Goal: Task Accomplishment & Management: Use online tool/utility

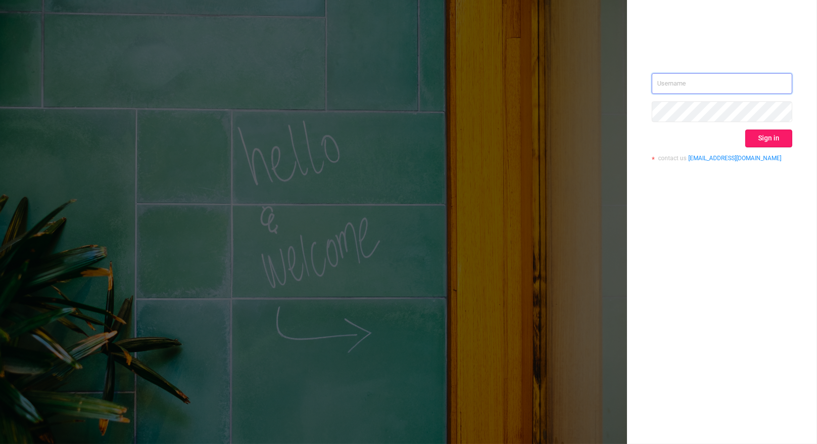
type input "nathan@azuretech.io"
click at [761, 133] on button "Sign in" at bounding box center [768, 139] width 47 height 18
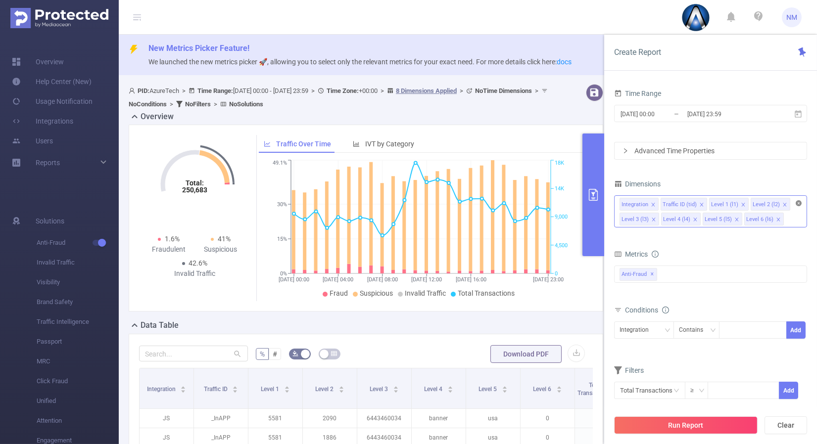
click at [802, 204] on icon "icon: close-circle" at bounding box center [799, 203] width 6 height 6
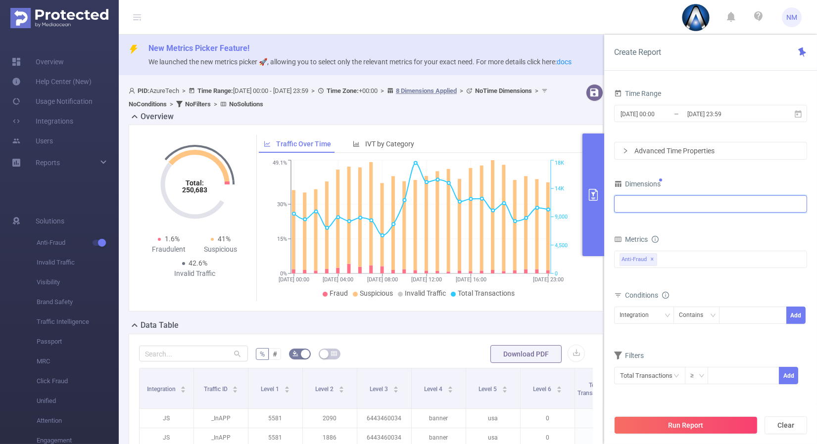
click at [706, 213] on div at bounding box center [710, 204] width 193 height 23
click at [693, 265] on div "Anti-Fraud ✕" at bounding box center [710, 259] width 193 height 17
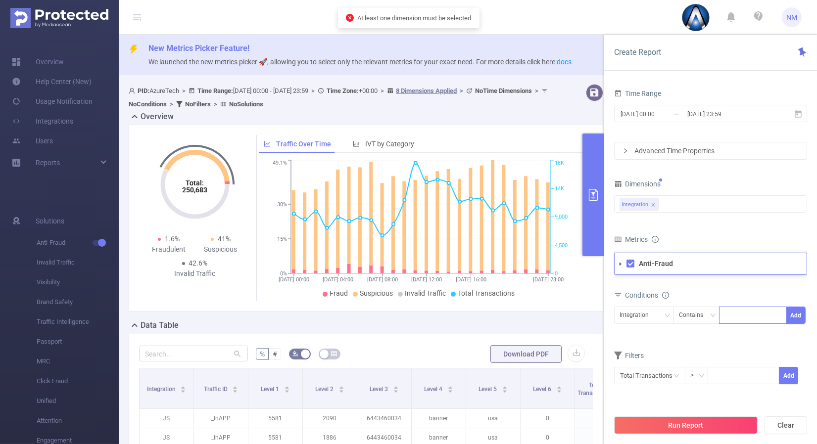
click at [736, 311] on div at bounding box center [753, 315] width 57 height 16
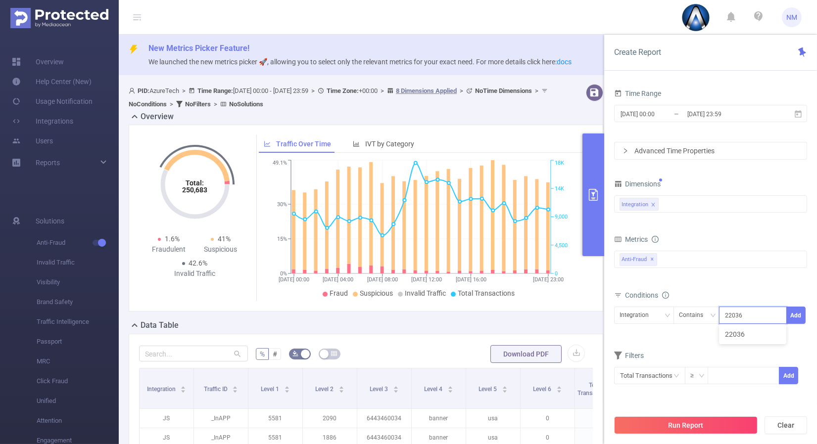
type input "22036"
click at [809, 314] on div "Time Range 2024-05-10 00:00 _ 2024-05-10 23:59 Advanced Time Properties Dimensi…" at bounding box center [710, 269] width 213 height 385
click at [802, 314] on button "Add" at bounding box center [795, 315] width 19 height 17
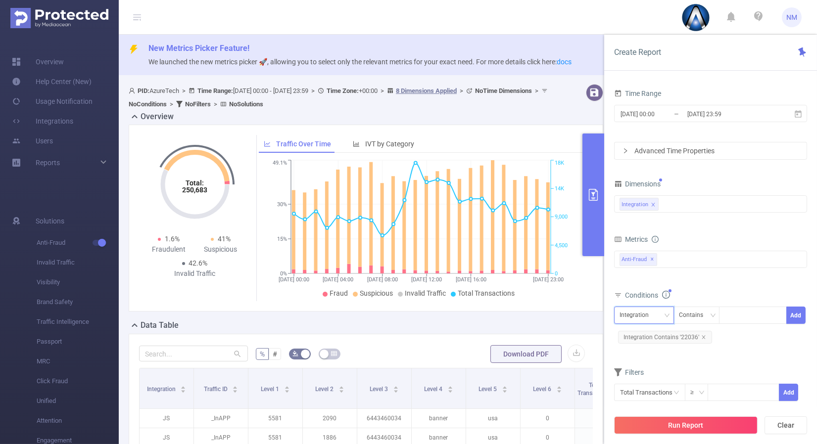
click at [648, 315] on div "Integration" at bounding box center [638, 315] width 36 height 16
click at [700, 287] on div "Metrics Total Fraudulent Bot/Virus Hostile Tools Tunneled Traffic Non Malicious…" at bounding box center [710, 260] width 193 height 55
click at [664, 311] on div "Integration" at bounding box center [644, 315] width 49 height 16
click at [711, 292] on div "Conditions" at bounding box center [710, 297] width 193 height 16
click at [702, 336] on icon "icon: close" at bounding box center [703, 337] width 5 height 5
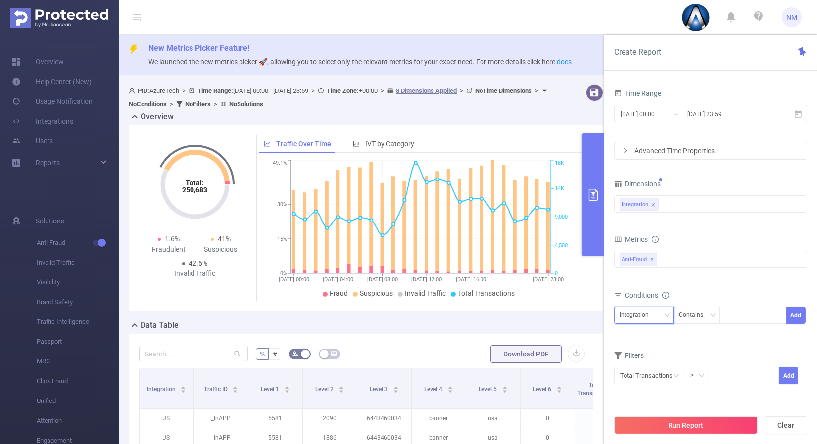
click at [663, 312] on div "Integration" at bounding box center [644, 315] width 49 height 16
click at [710, 289] on div "Conditions" at bounding box center [710, 297] width 193 height 16
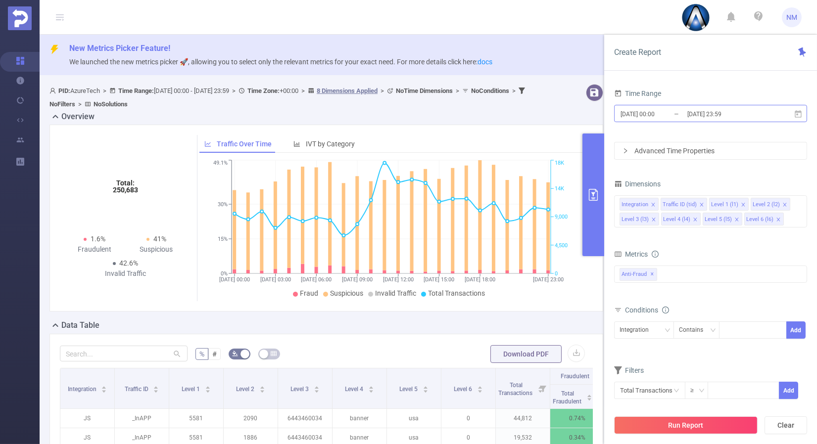
click at [702, 112] on input "[DATE] 23:59" at bounding box center [726, 113] width 80 height 13
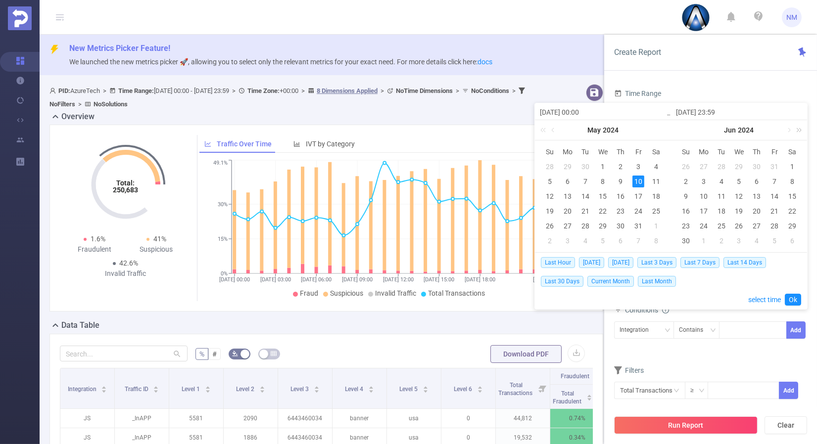
click at [799, 130] on link at bounding box center [797, 130] width 13 height 20
click at [791, 130] on link at bounding box center [797, 130] width 13 height 20
click at [679, 128] on link at bounding box center [681, 130] width 13 height 20
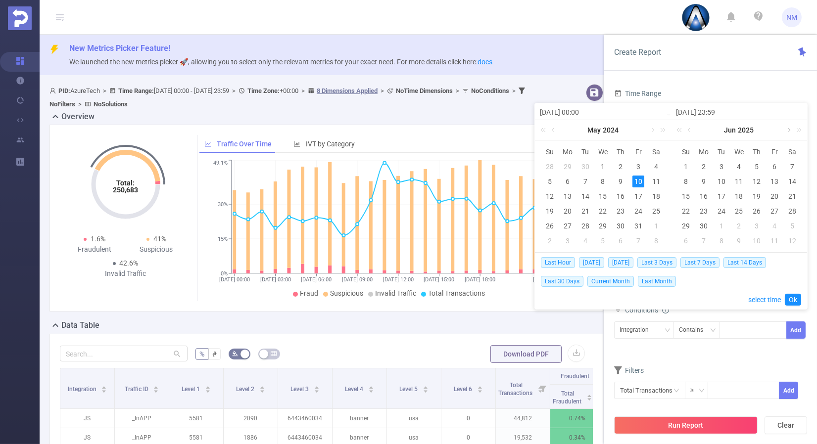
click at [788, 130] on link at bounding box center [788, 130] width 9 height 20
click at [707, 191] on div "11" at bounding box center [704, 197] width 12 height 12
click at [718, 192] on div "12" at bounding box center [722, 197] width 12 height 12
type input "[DATE] 00:00"
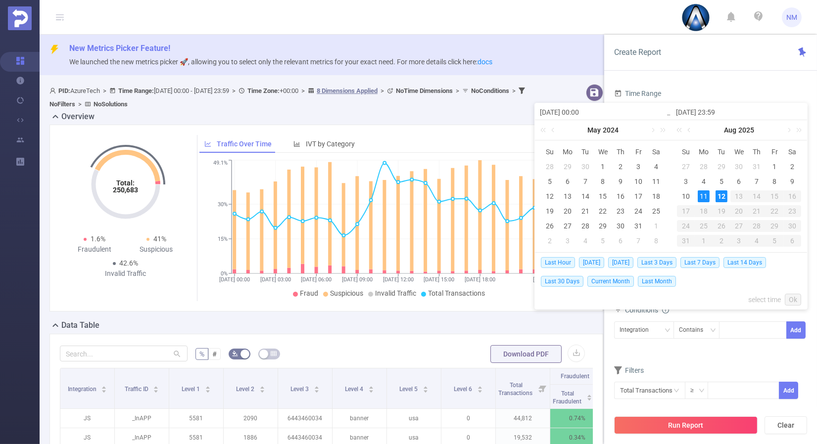
type input "[DATE] 23:59"
type input "[DATE] 00:00"
type input "[DATE] 23:59"
click at [792, 295] on link "Ok" at bounding box center [793, 300] width 16 height 12
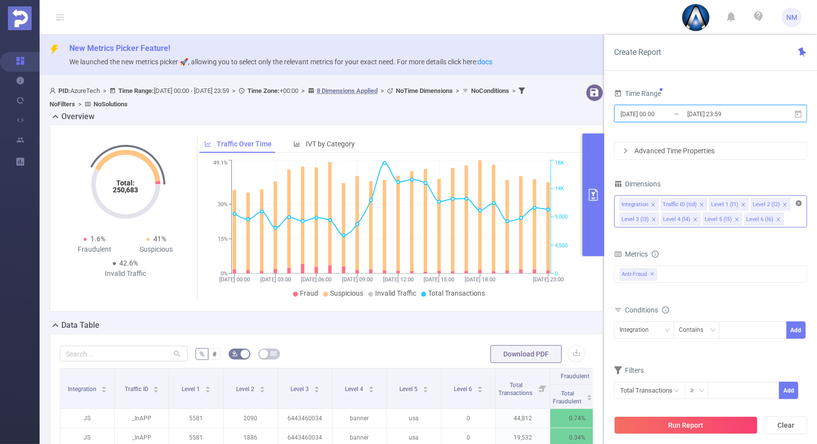
click at [799, 205] on icon "icon: close-circle" at bounding box center [799, 203] width 6 height 6
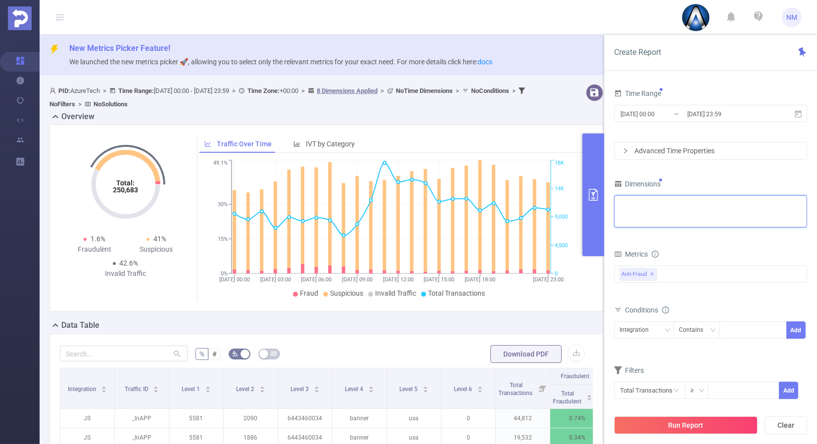
click at [759, 204] on div "Integration Traffic ID (tid) Level 1 (l1) Level 2 (l2) Level 3 (l3) Level 4 (l4…" at bounding box center [711, 204] width 182 height 16
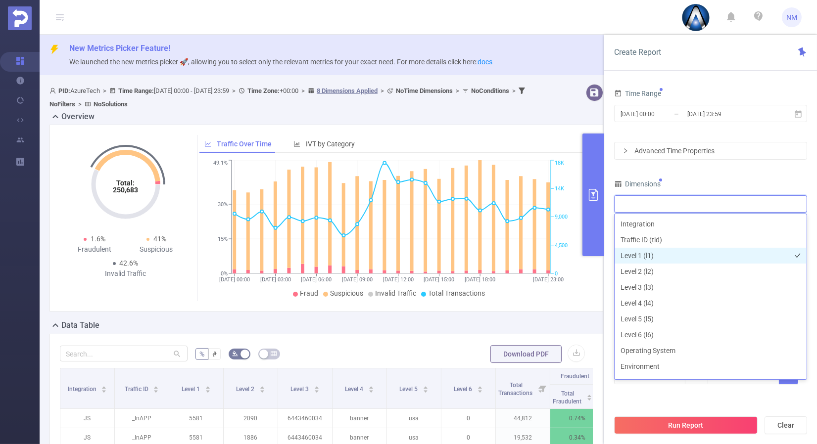
click at [663, 253] on li "Level 1 (l1)" at bounding box center [711, 256] width 192 height 16
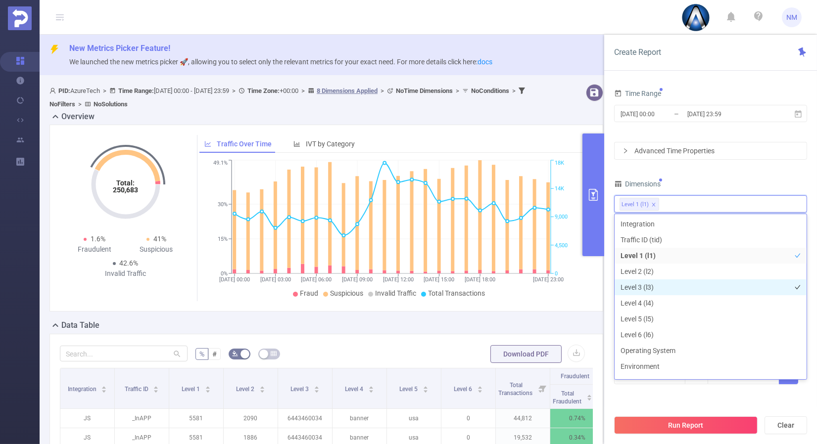
click at [642, 281] on li "Level 3 (l3)" at bounding box center [711, 288] width 192 height 16
click at [701, 170] on div "Time Range [DATE] 00:00 _ [DATE] 23:59 Advanced Time Properties Dimensions Leve…" at bounding box center [710, 242] width 193 height 311
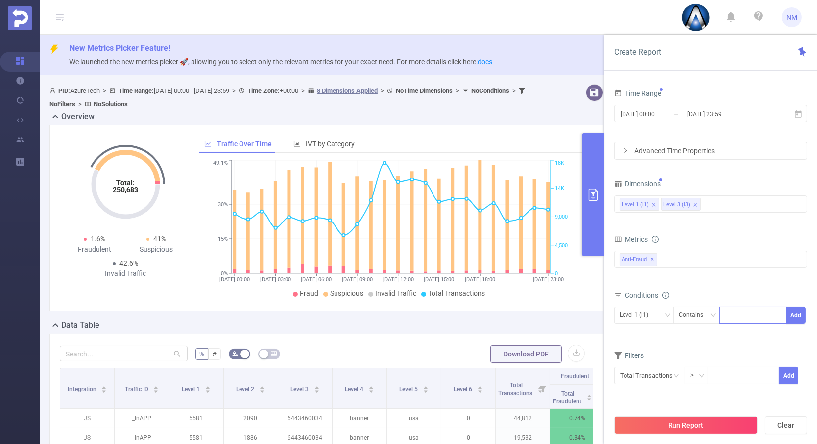
click at [733, 311] on div at bounding box center [753, 315] width 57 height 16
type input "22036"
click at [802, 317] on button "Add" at bounding box center [795, 315] width 19 height 17
click at [633, 320] on div "Level 3 (l3)" at bounding box center [638, 315] width 36 height 16
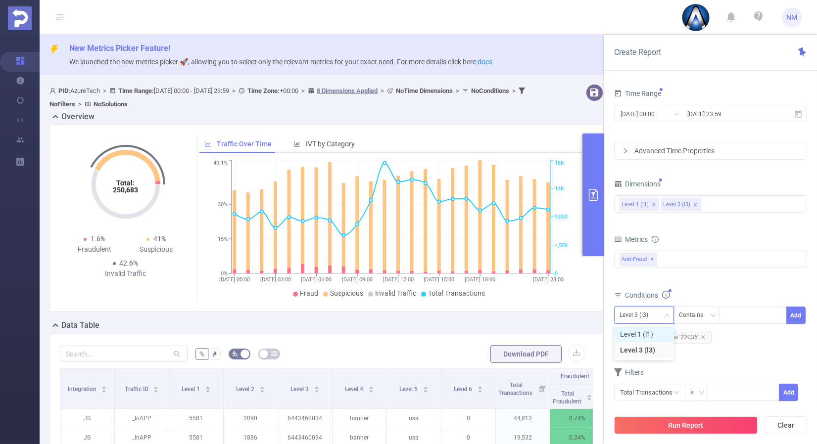
click at [634, 335] on li "Level 1 (l1)" at bounding box center [644, 335] width 60 height 16
click at [708, 285] on div "Metrics Total Fraudulent Bot/Virus Hostile Tools Tunneled Traffic Non Malicious…" at bounding box center [710, 260] width 193 height 55
click at [659, 424] on button "Run Report" at bounding box center [686, 426] width 144 height 18
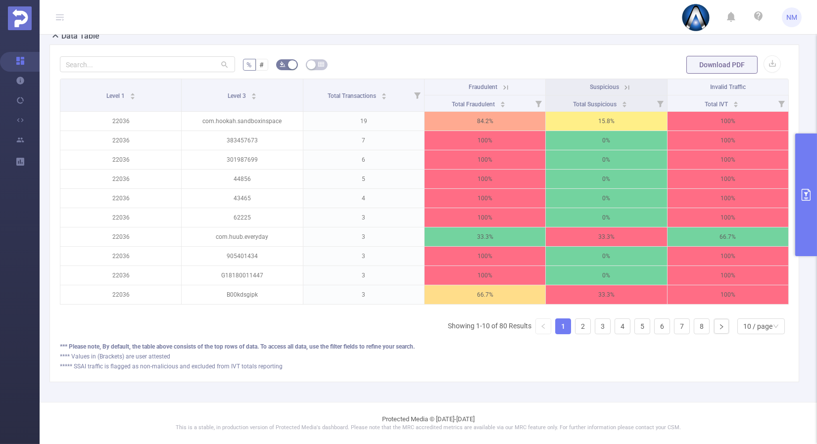
scroll to position [295, 0]
click at [745, 321] on div "10 / page" at bounding box center [757, 326] width 29 height 15
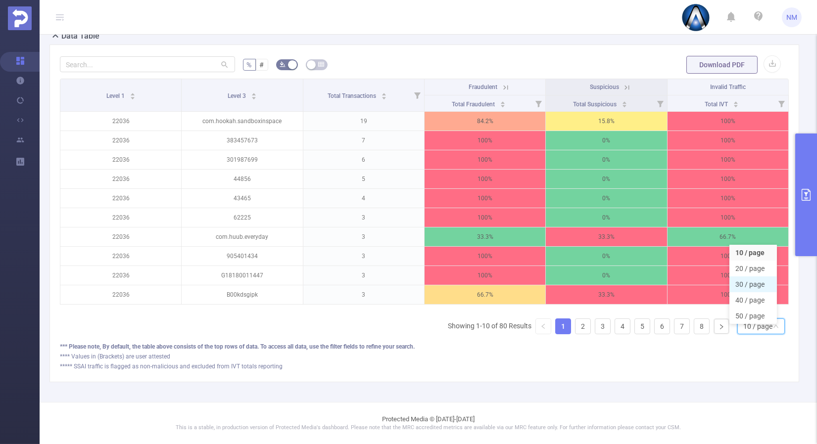
click at [742, 278] on li "30 / page" at bounding box center [753, 285] width 48 height 16
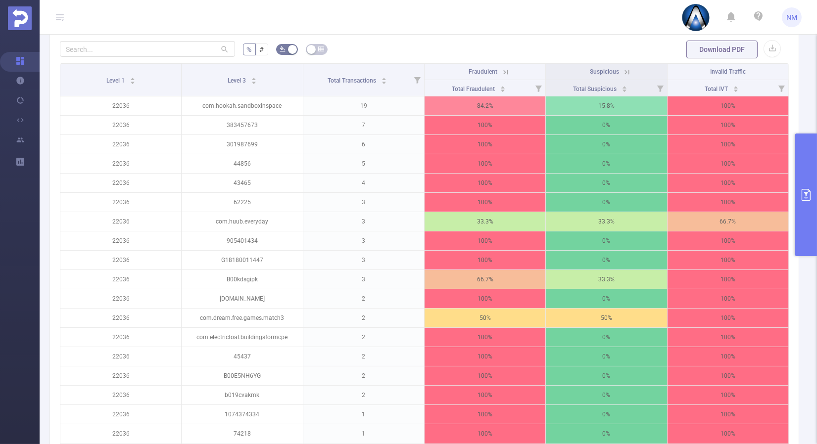
click at [502, 77] on icon at bounding box center [505, 72] width 9 height 9
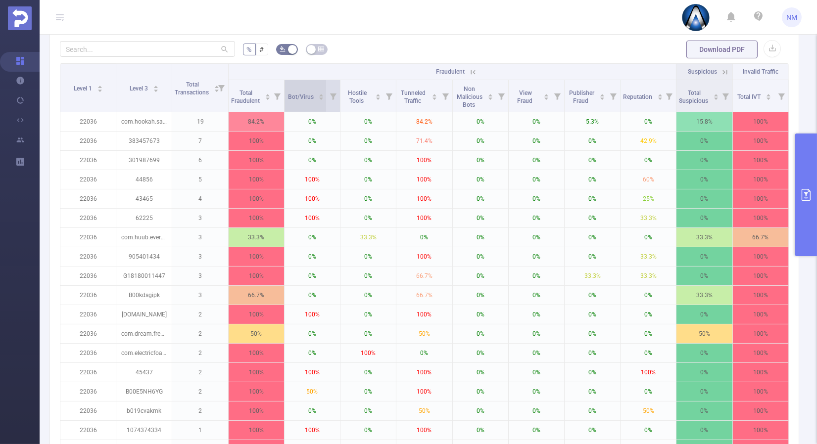
click at [319, 98] on icon "icon: caret-up" at bounding box center [321, 95] width 5 height 5
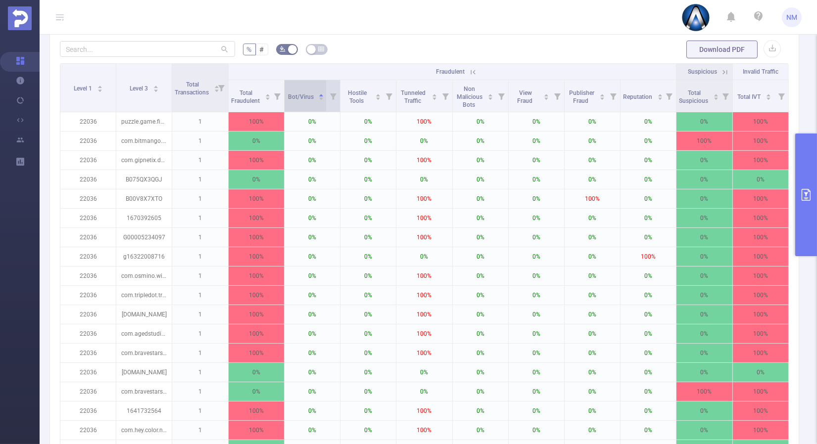
click at [320, 100] on icon "icon: caret-down" at bounding box center [322, 99] width 4 height 2
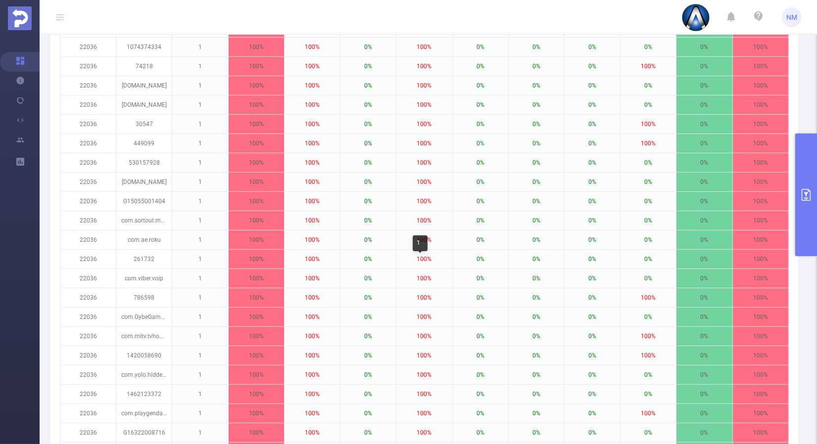
scroll to position [680, 0]
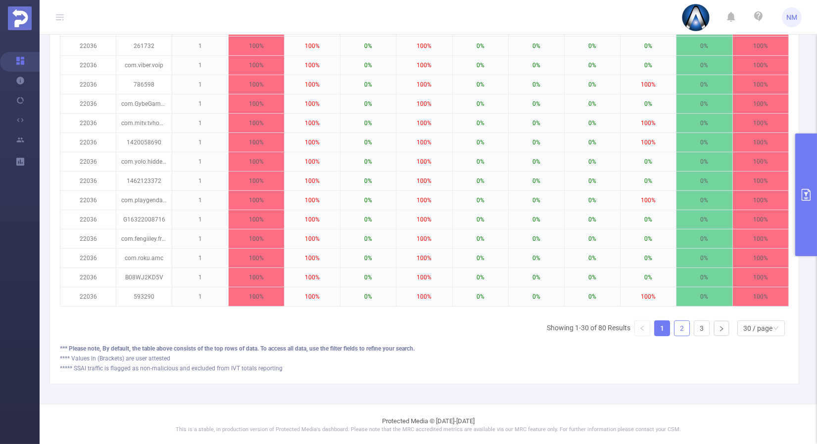
drag, startPoint x: 666, startPoint y: 338, endPoint x: 683, endPoint y: 339, distance: 17.3
click at [675, 336] on link "2" at bounding box center [682, 328] width 15 height 15
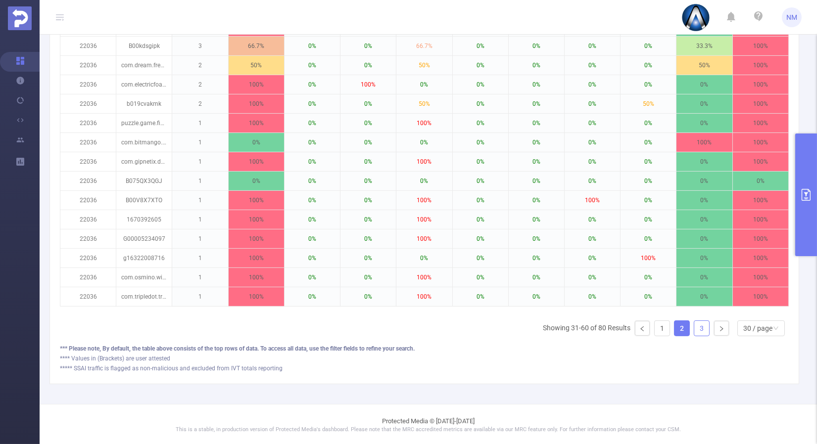
click at [699, 336] on link "3" at bounding box center [701, 328] width 15 height 15
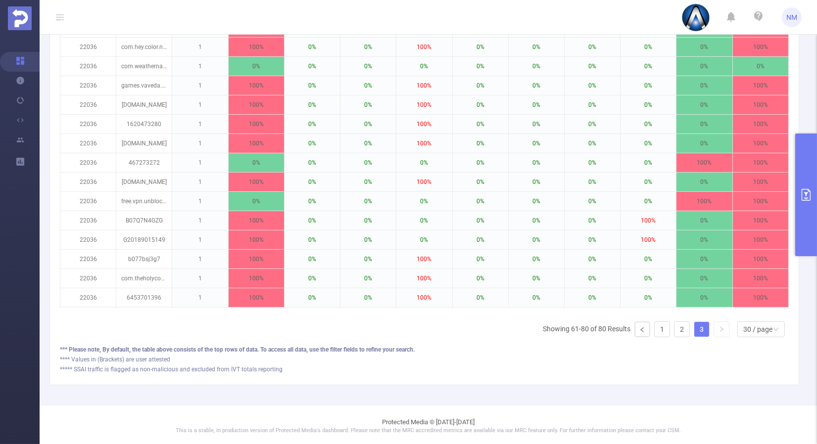
scroll to position [502, 0]
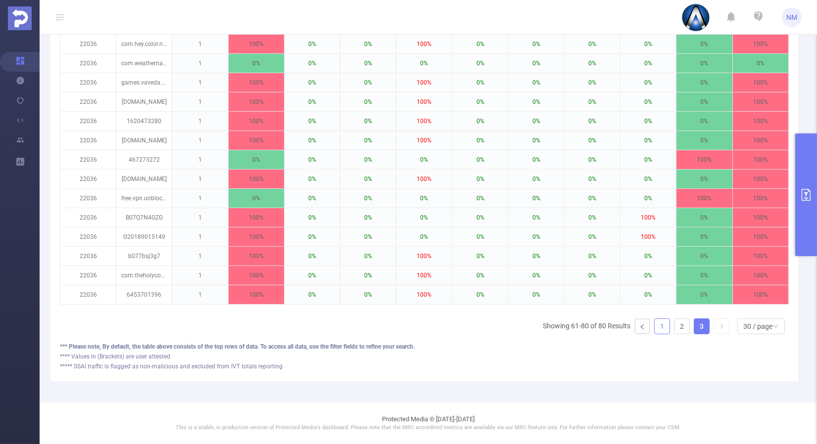
click at [655, 328] on link "1" at bounding box center [662, 326] width 15 height 15
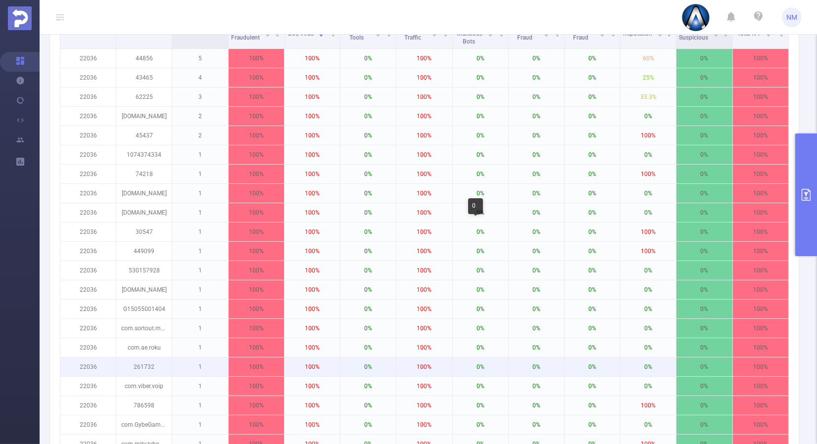
scroll to position [338, 0]
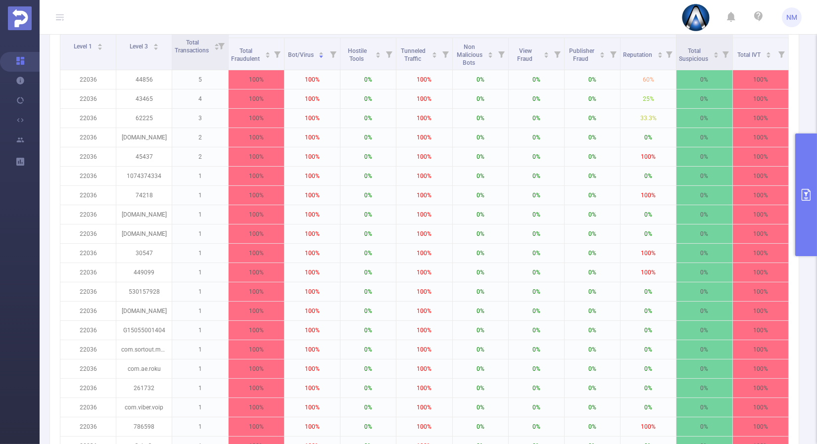
click at [813, 227] on button "primary" at bounding box center [806, 195] width 22 height 123
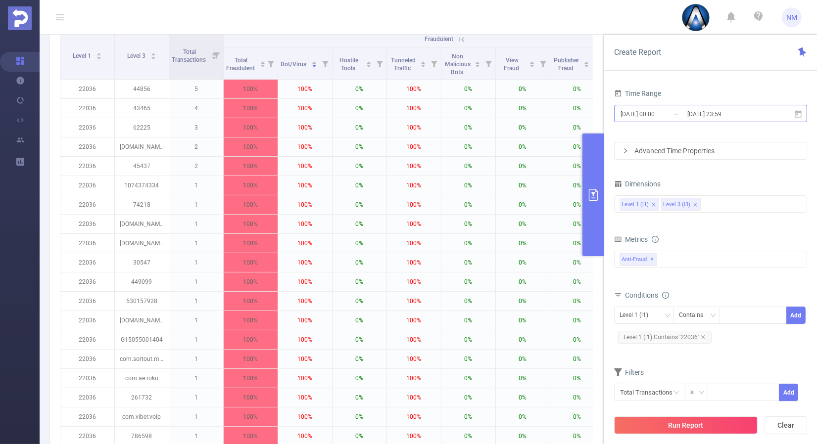
click at [706, 110] on input "[DATE] 23:59" at bounding box center [726, 113] width 80 height 13
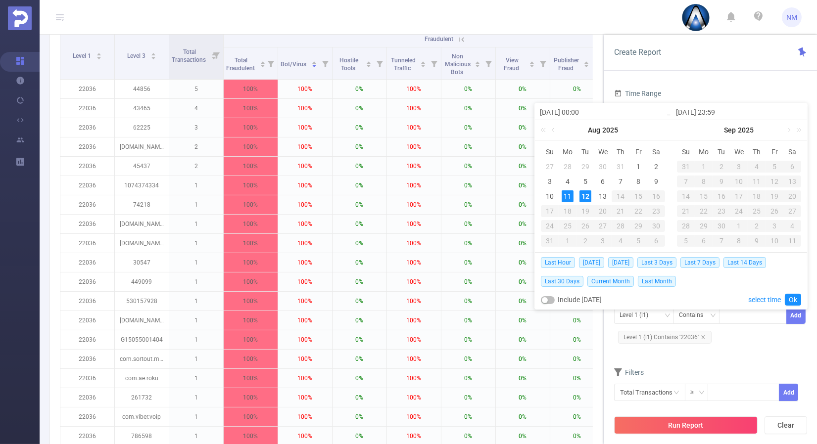
click at [584, 192] on div "12" at bounding box center [586, 197] width 12 height 12
type input "[DATE] 00:00"
click at [795, 295] on link "Ok" at bounding box center [793, 300] width 16 height 12
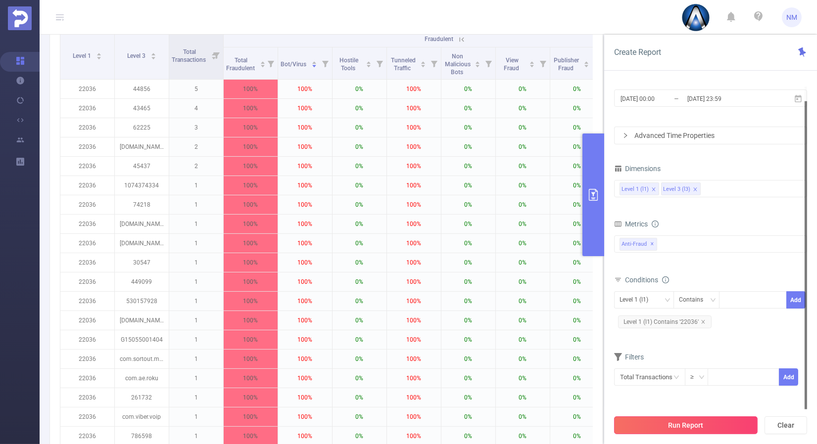
click at [681, 421] on button "Run Report" at bounding box center [686, 426] width 144 height 18
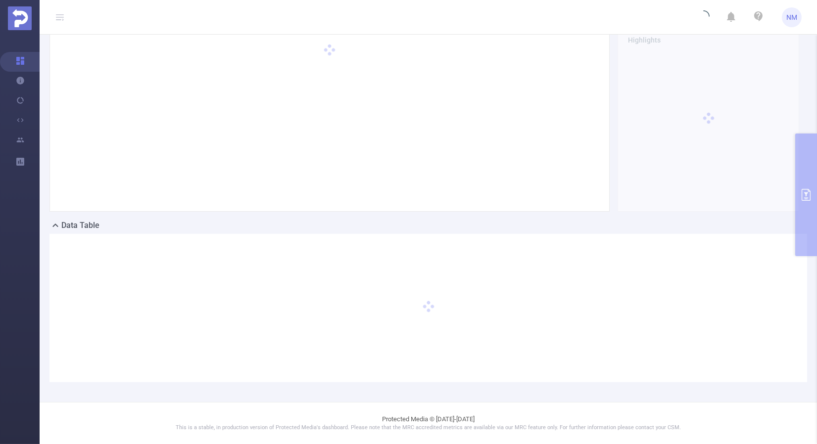
scroll to position [99, 0]
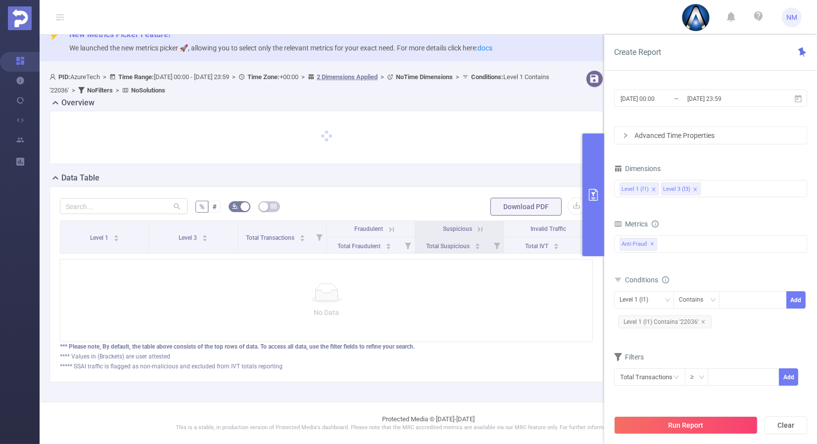
scroll to position [21, 0]
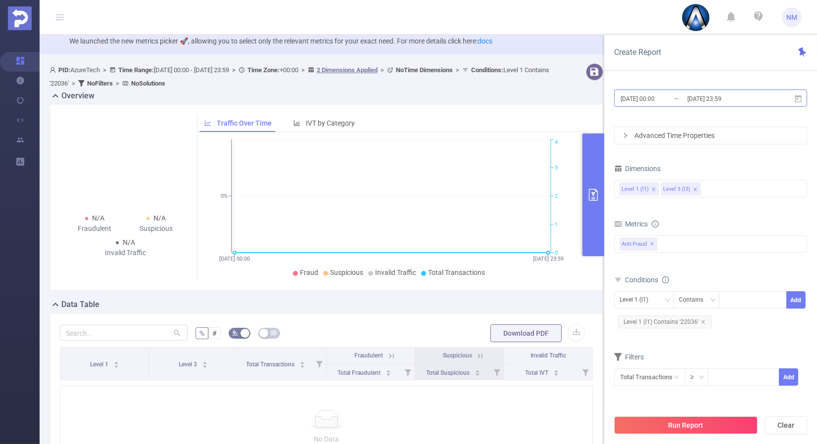
click at [709, 95] on input "[DATE] 23:59" at bounding box center [726, 98] width 80 height 13
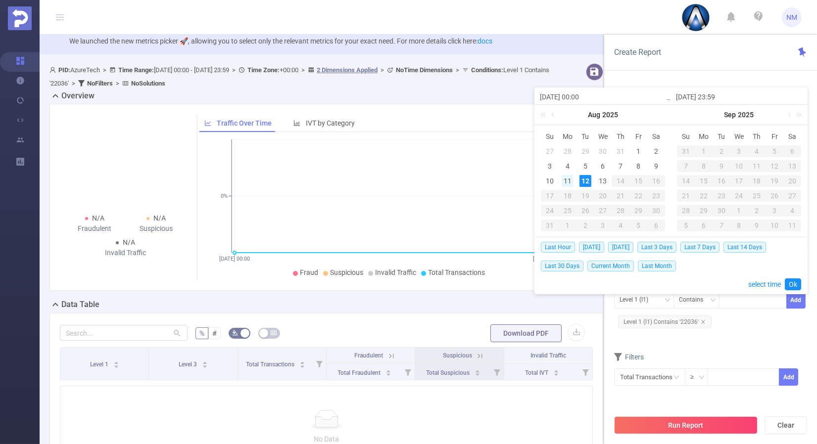
click at [567, 177] on div "11" at bounding box center [568, 181] width 12 height 12
type input "[DATE] 00:00"
type input "[DATE] 23:59"
type input "[DATE] 00:00"
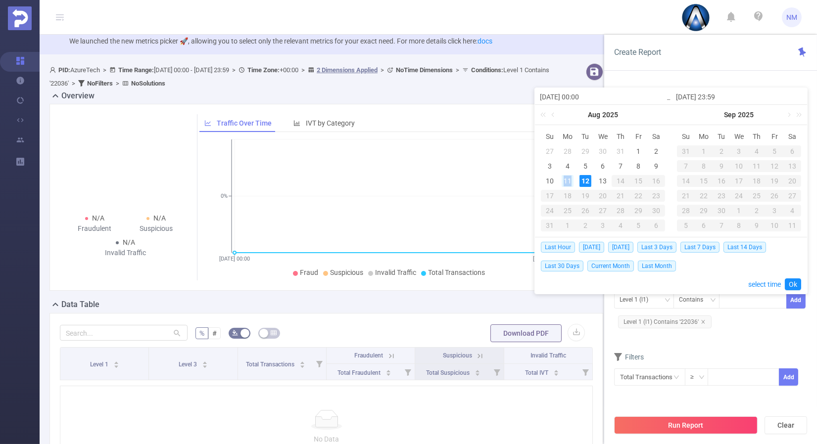
type input "[DATE] 23:59"
click at [795, 284] on link "Ok" at bounding box center [793, 285] width 16 height 12
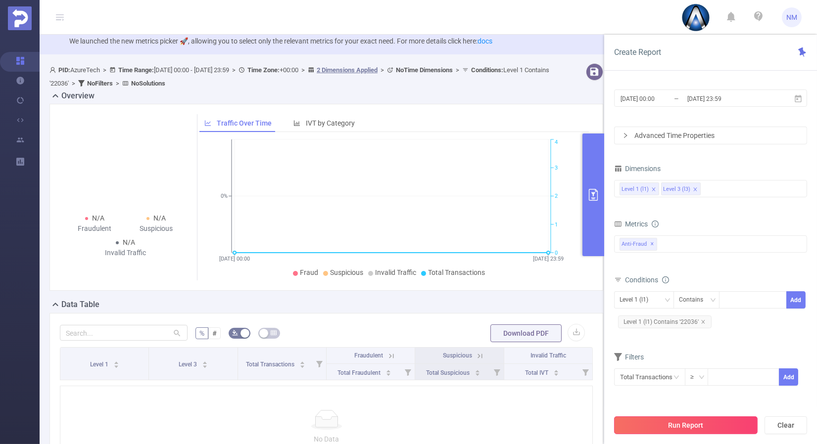
click at [690, 427] on button "Run Report" at bounding box center [686, 426] width 144 height 18
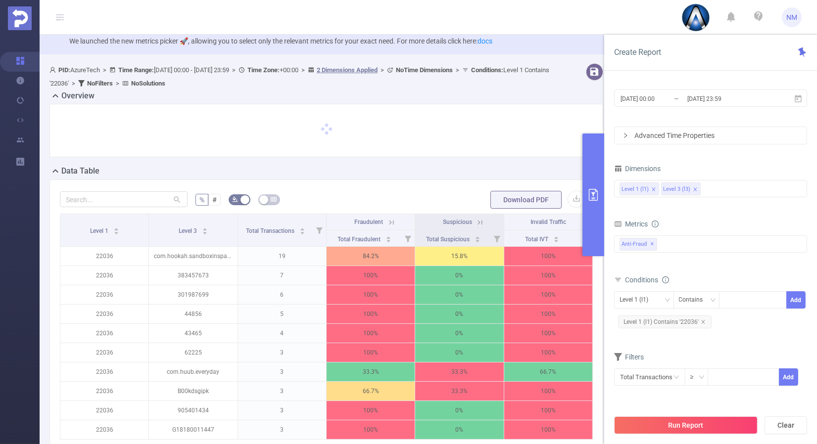
click at [595, 240] on button "primary" at bounding box center [593, 195] width 22 height 123
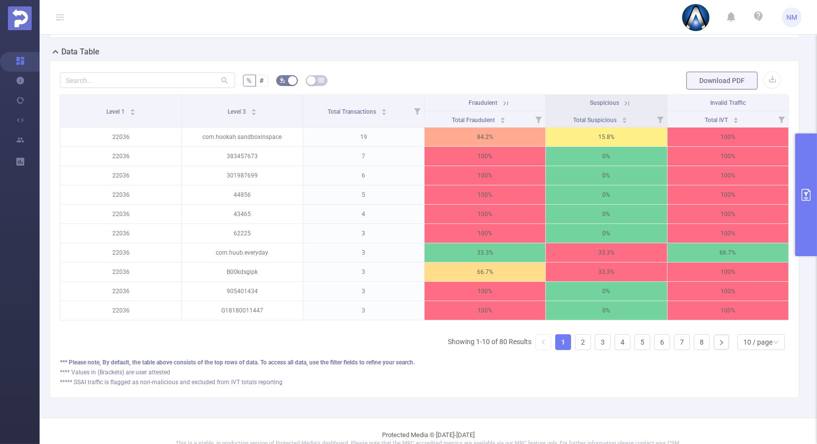
scroll to position [295, 0]
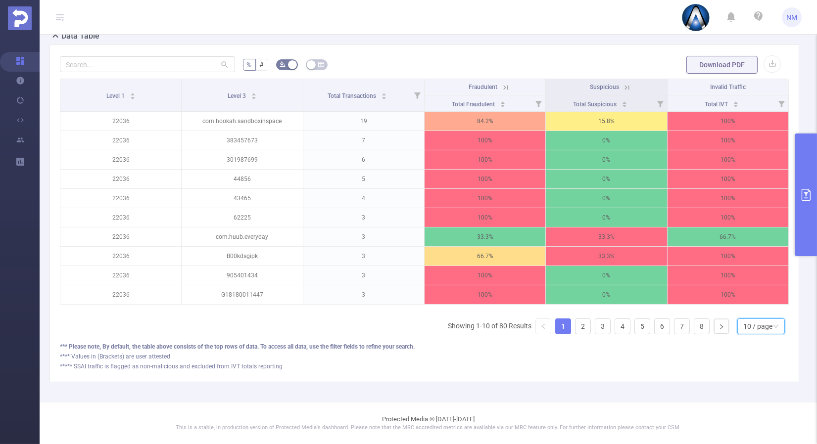
click at [748, 330] on div "10 / page" at bounding box center [757, 326] width 29 height 15
click at [737, 277] on li "30 / page" at bounding box center [753, 285] width 48 height 16
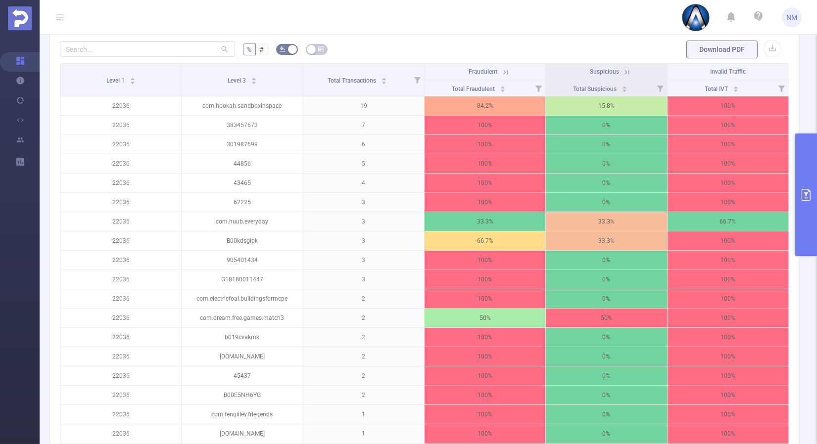
click at [502, 77] on icon at bounding box center [505, 72] width 9 height 9
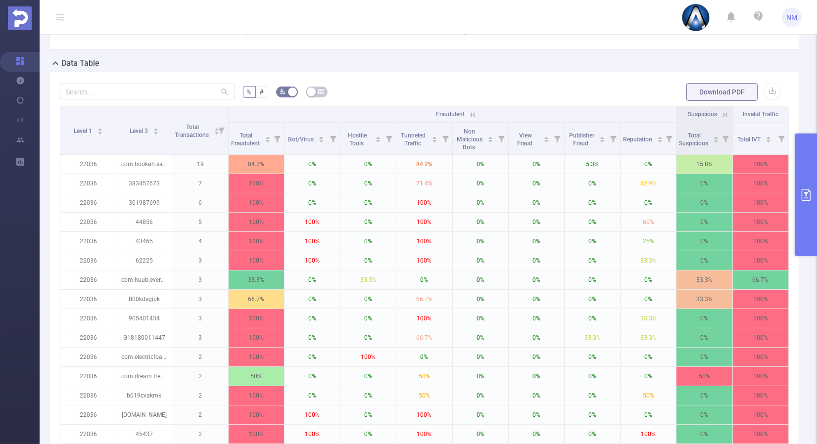
scroll to position [144, 0]
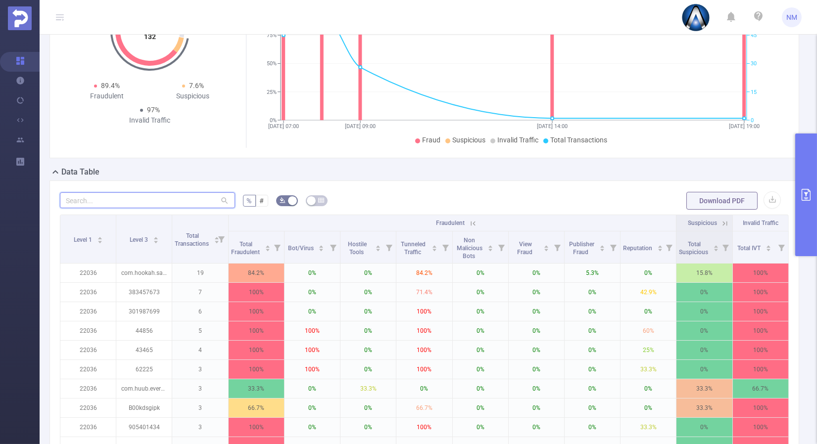
click at [118, 203] on input "text" at bounding box center [147, 201] width 175 height 16
paste input "com.gsn.android.tripeaks"
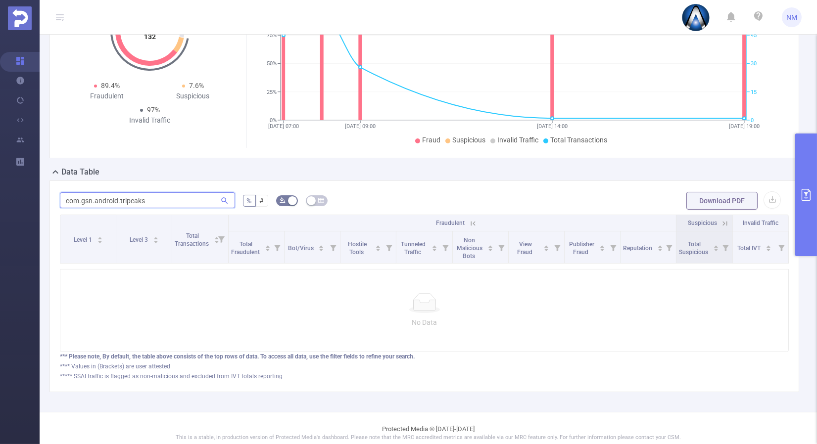
click at [69, 208] on input "com.gsn.android.tripeaks" at bounding box center [147, 201] width 175 height 16
click at [67, 208] on input "com.gsn.android.tripeaks" at bounding box center [147, 201] width 175 height 16
type input "com.gsn.android.tripeaks"
drag, startPoint x: 152, startPoint y: 210, endPoint x: 46, endPoint y: 195, distance: 107.4
click at [48, 195] on div "com.gsn.android.tripeaks % # Download PDF Level 1 Level 3 Total Transactions Fr…" at bounding box center [425, 287] width 758 height 212
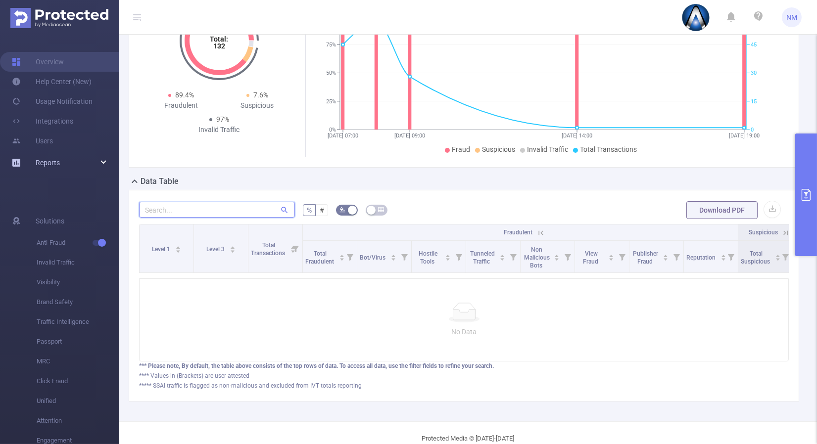
paste input "6738771575"
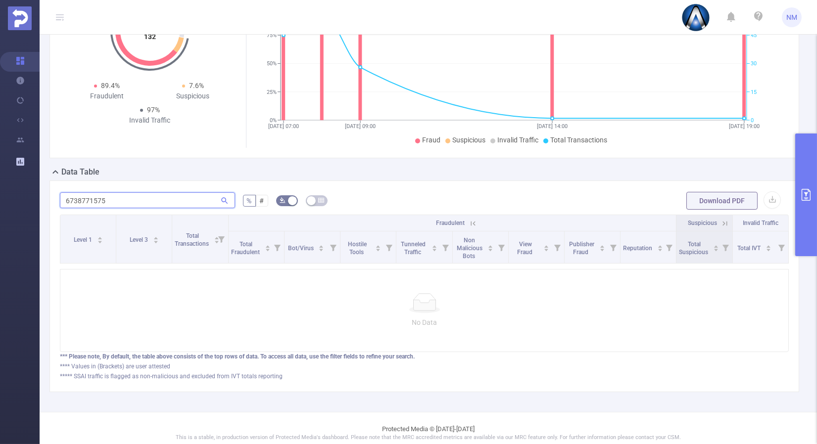
click at [78, 206] on input "6738771575" at bounding box center [147, 201] width 175 height 16
click at [80, 208] on input "6738771575" at bounding box center [147, 201] width 175 height 16
click at [82, 208] on input "6738771575" at bounding box center [147, 201] width 175 height 16
click at [123, 208] on input "6738771575" at bounding box center [147, 201] width 175 height 16
type input "6738771575"
